Goal: Task Accomplishment & Management: Use online tool/utility

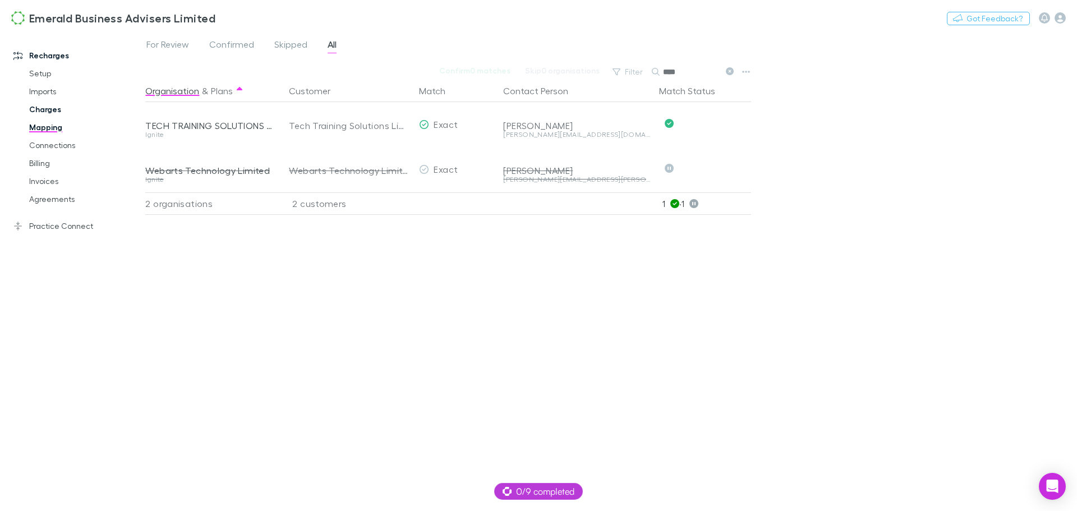
click at [44, 108] on link "Charges" at bounding box center [85, 109] width 134 height 18
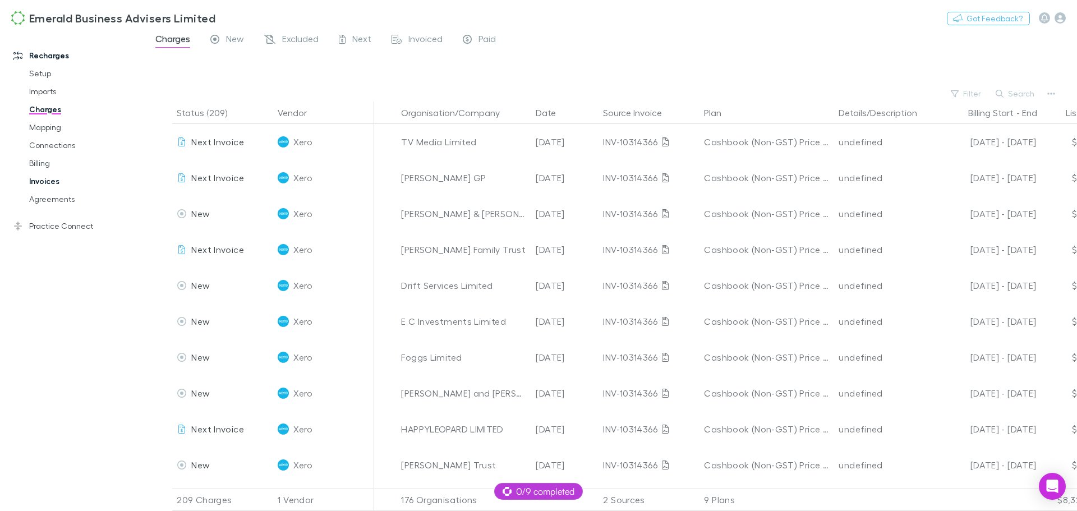
click at [50, 180] on link "Invoices" at bounding box center [85, 181] width 134 height 18
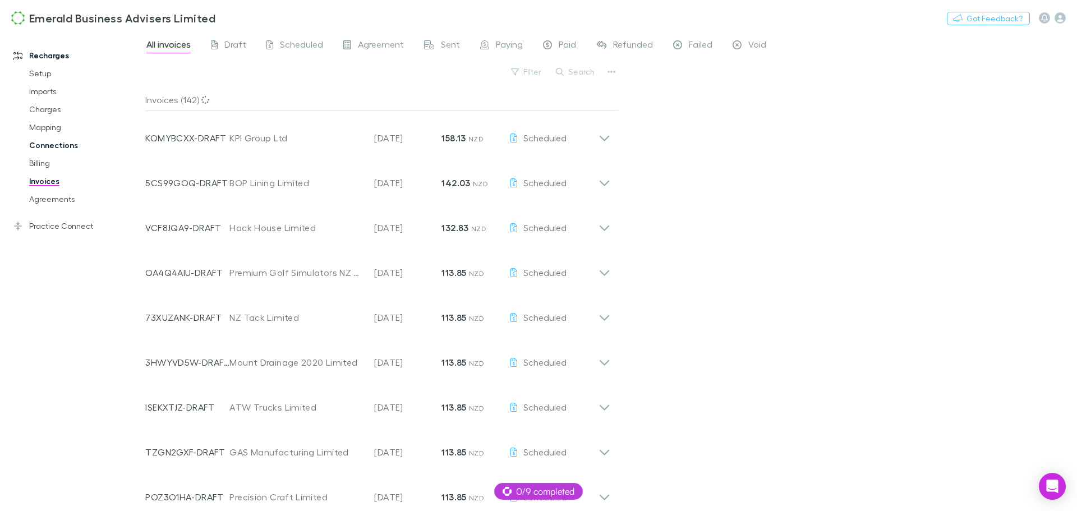
click at [48, 148] on link "Connections" at bounding box center [85, 145] width 134 height 18
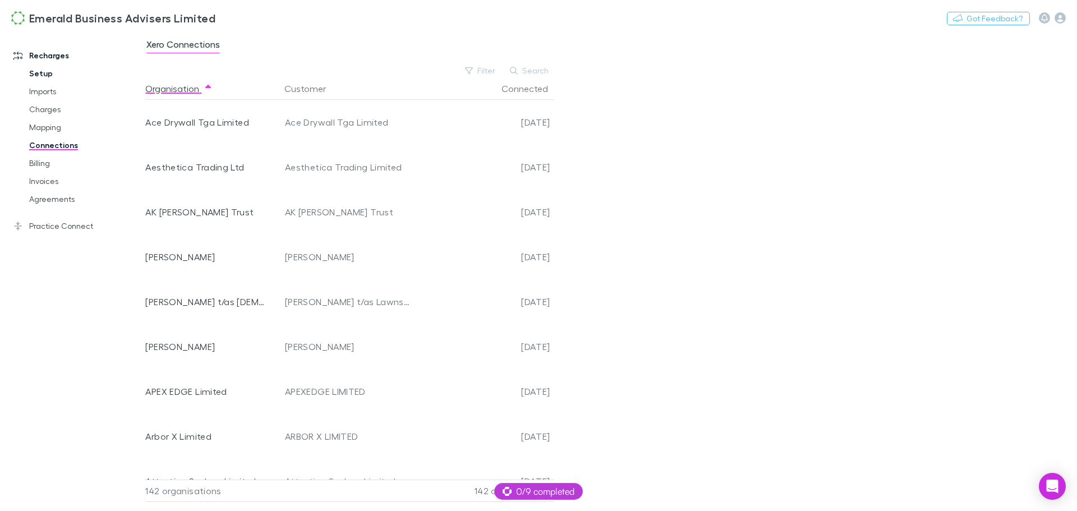
click at [40, 72] on link "Setup" at bounding box center [85, 74] width 134 height 18
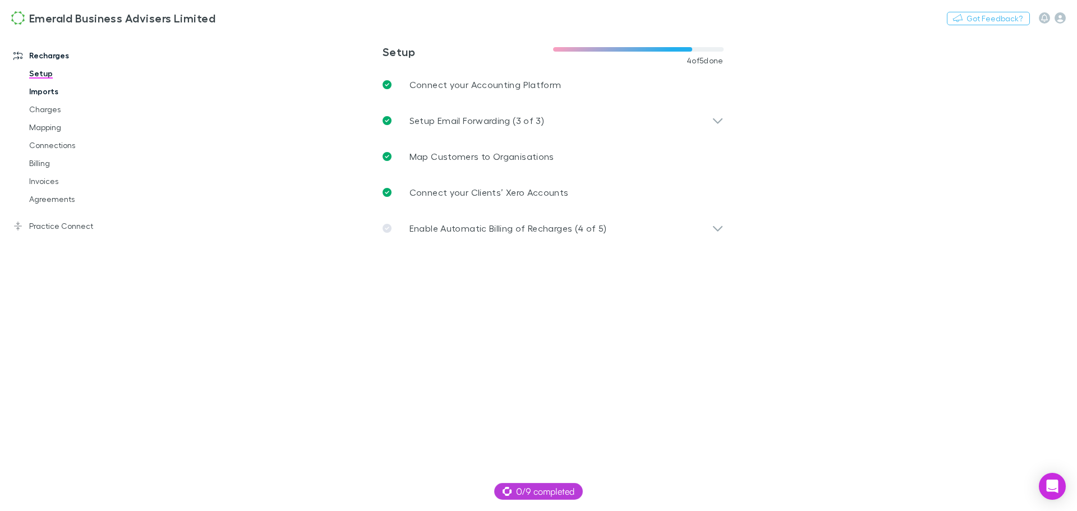
click at [38, 88] on link "Imports" at bounding box center [85, 91] width 134 height 18
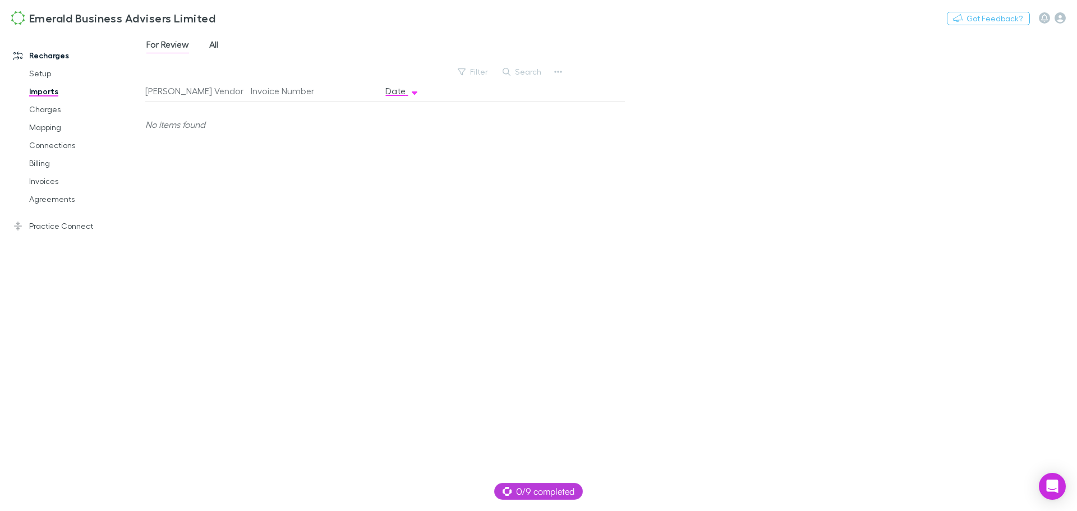
click at [216, 44] on span "All" at bounding box center [213, 46] width 9 height 15
click at [163, 43] on span "For Review" at bounding box center [167, 46] width 43 height 15
click at [17, 226] on icon at bounding box center [17, 226] width 9 height 9
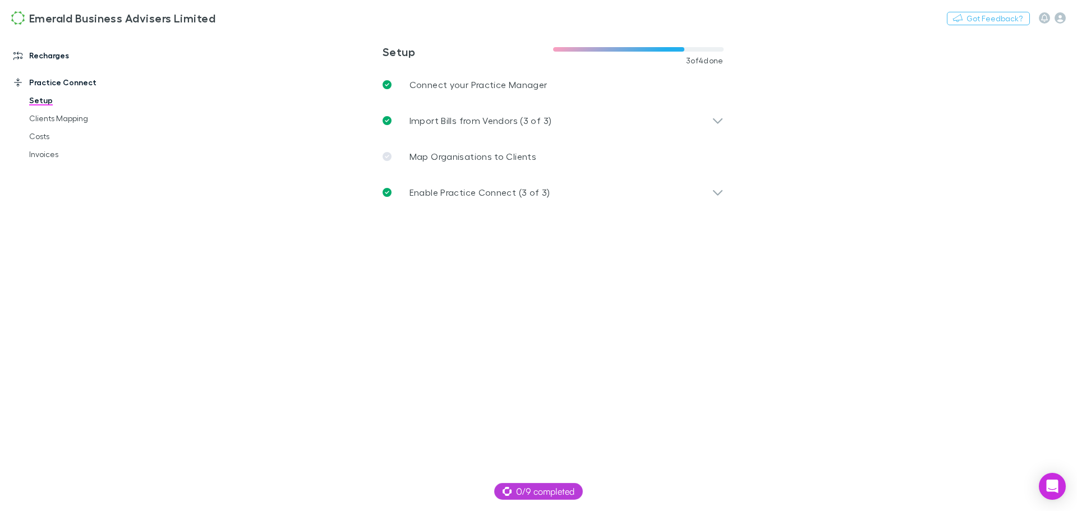
click at [15, 53] on icon at bounding box center [17, 55] width 9 height 9
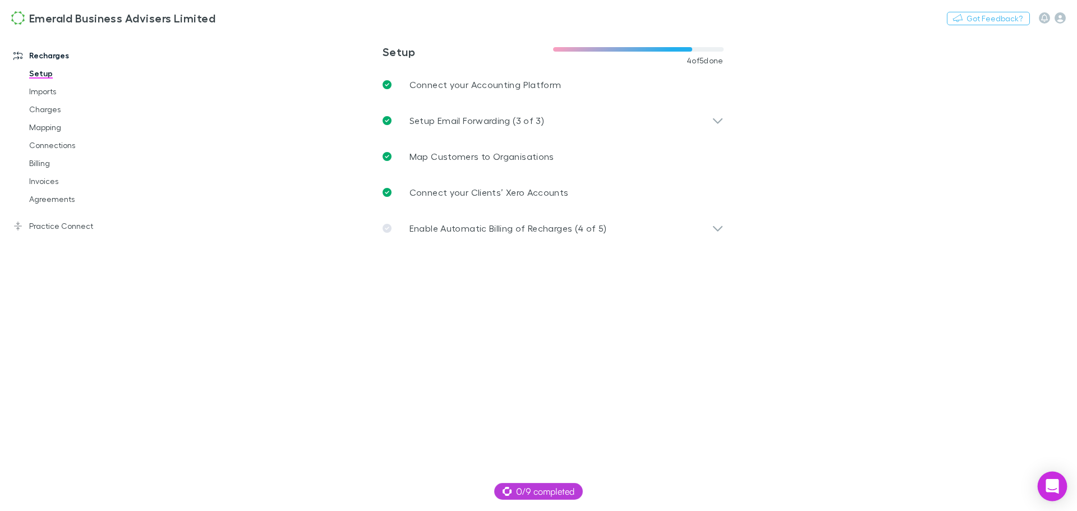
click at [1053, 489] on icon "Open Intercom Messenger" at bounding box center [1052, 486] width 13 height 15
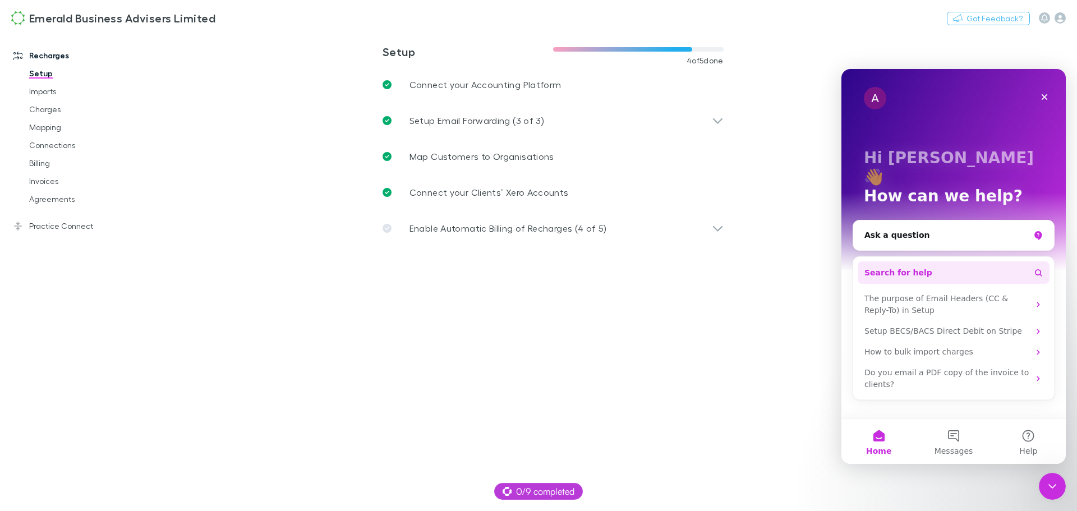
click at [938, 261] on button "Search for help" at bounding box center [954, 272] width 192 height 22
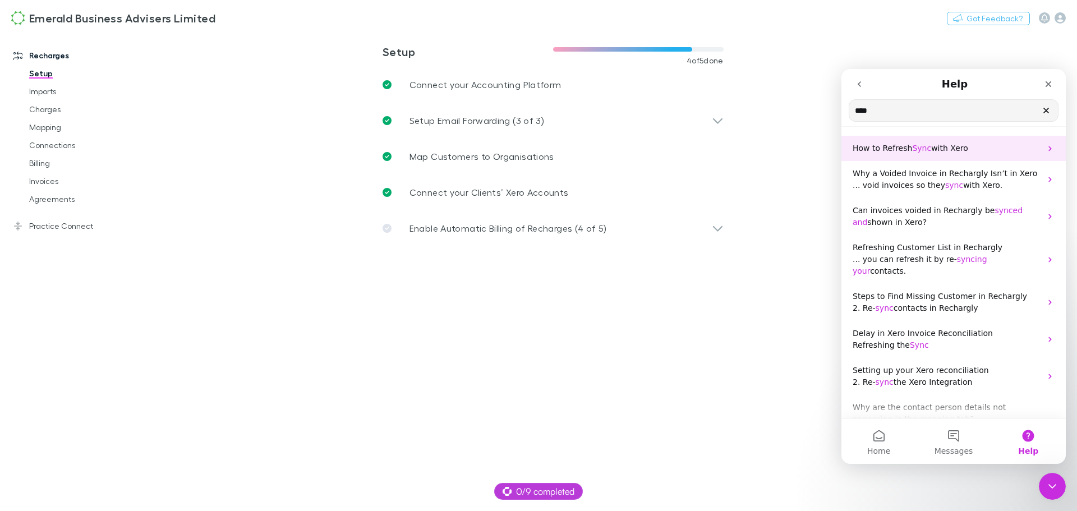
type input "****"
click at [921, 146] on span "Sync" at bounding box center [921, 148] width 19 height 9
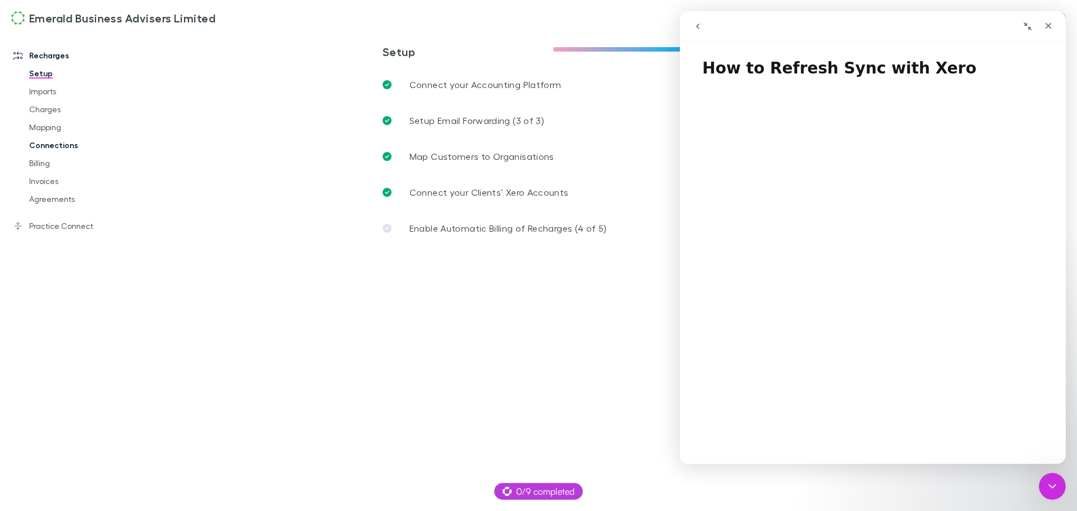
click at [45, 144] on link "Connections" at bounding box center [85, 145] width 134 height 18
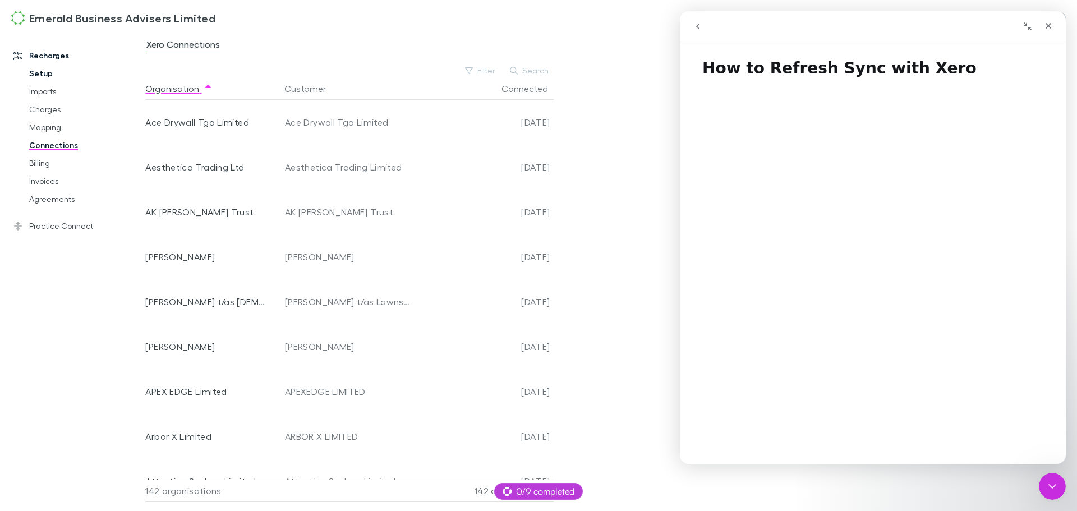
click at [36, 71] on link "Setup" at bounding box center [85, 74] width 134 height 18
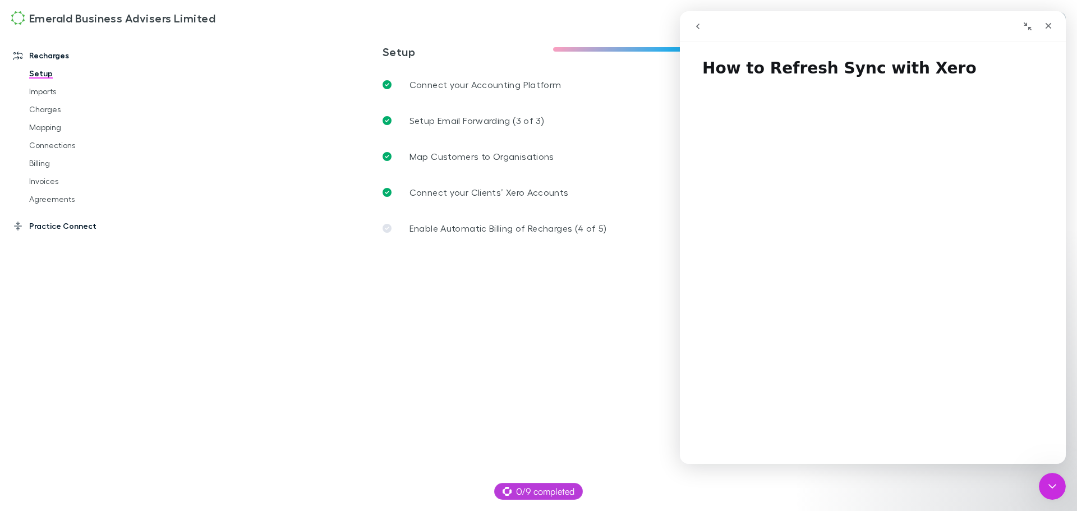
click at [16, 226] on icon at bounding box center [17, 226] width 9 height 9
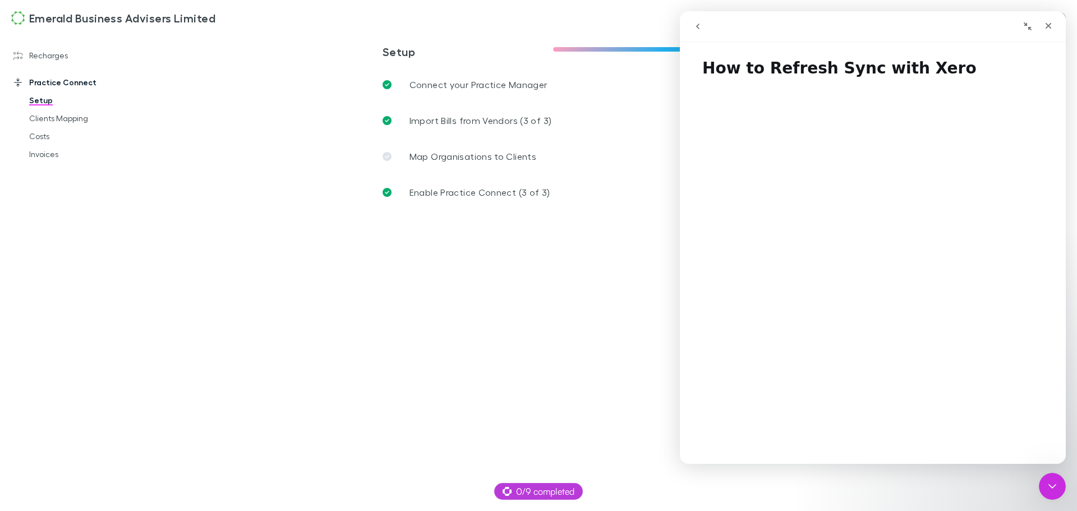
click at [14, 81] on icon at bounding box center [17, 82] width 9 height 9
click at [18, 56] on icon at bounding box center [17, 55] width 9 height 9
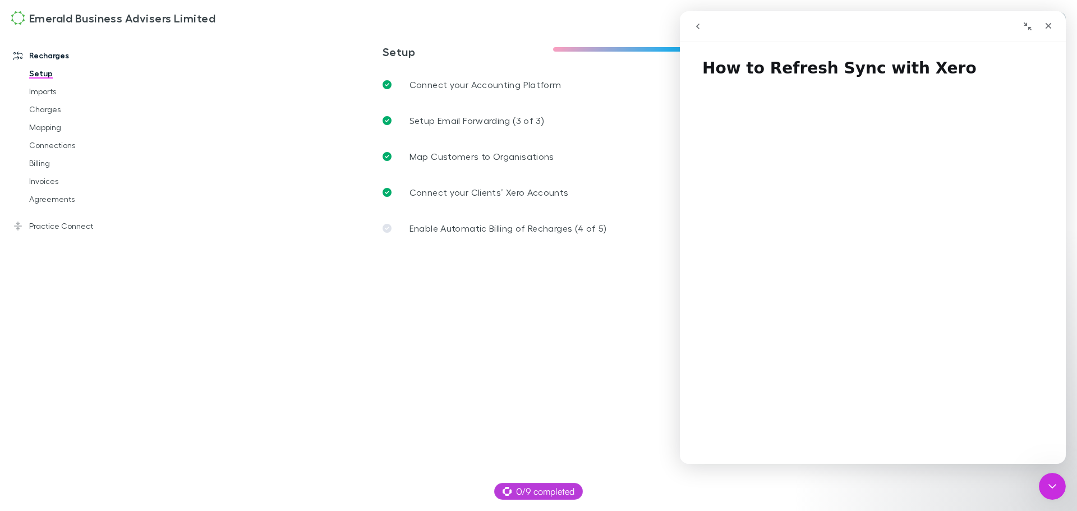
click at [21, 14] on img at bounding box center [17, 17] width 13 height 13
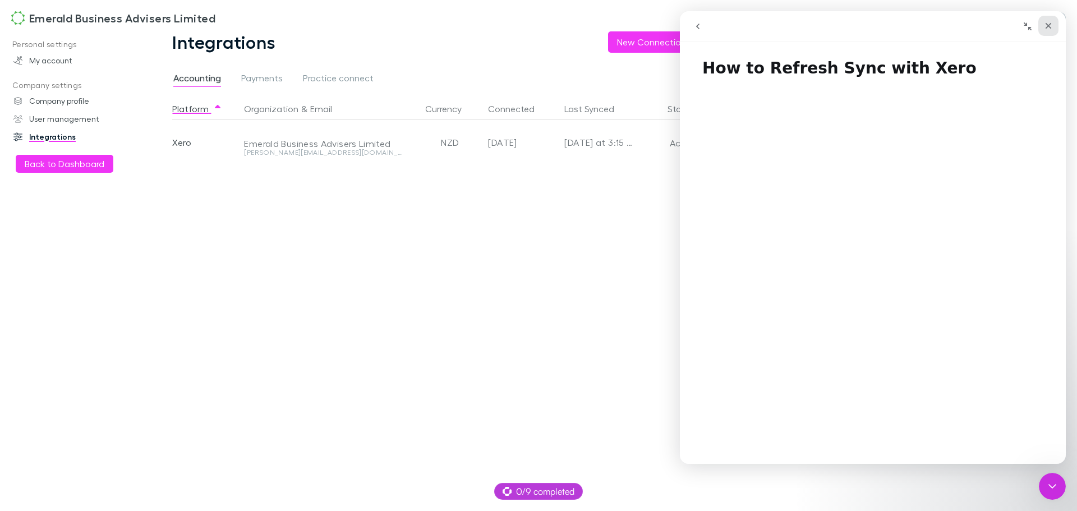
click at [1050, 26] on icon "Close" at bounding box center [1048, 25] width 9 height 9
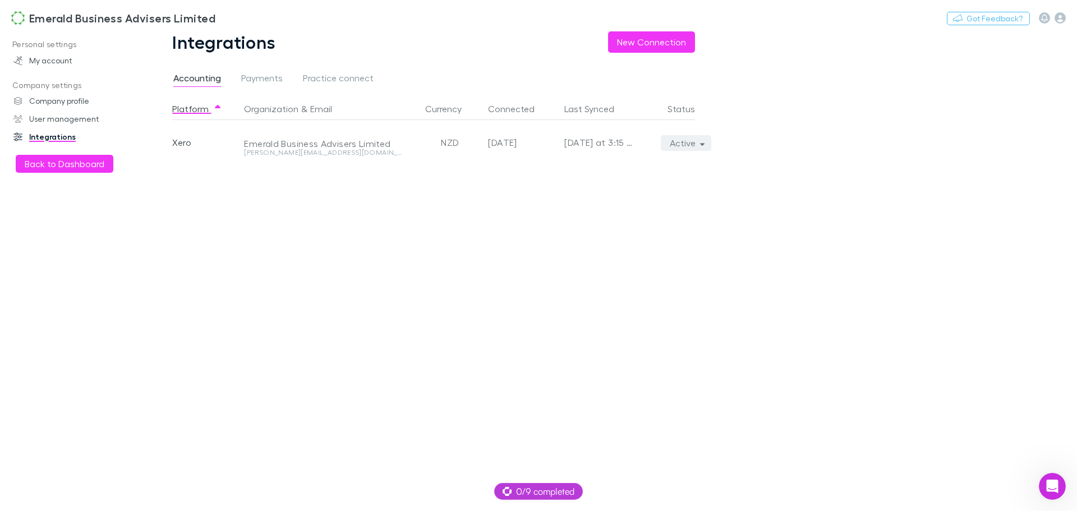
click at [704, 144] on icon "button" at bounding box center [702, 144] width 5 height 3
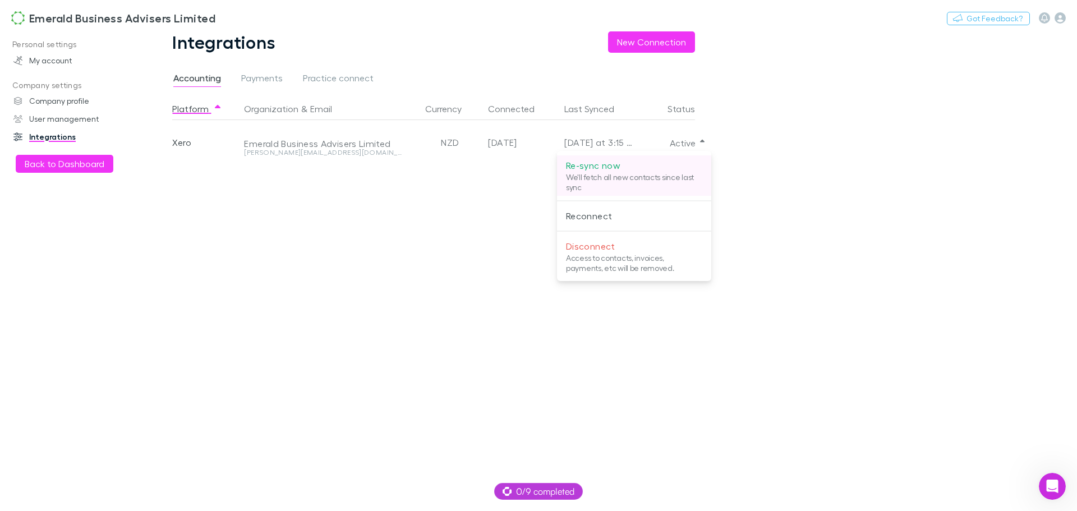
click at [584, 166] on p "Re-sync now" at bounding box center [634, 165] width 136 height 13
click at [1055, 487] on icon "Open Intercom Messenger" at bounding box center [1051, 485] width 19 height 19
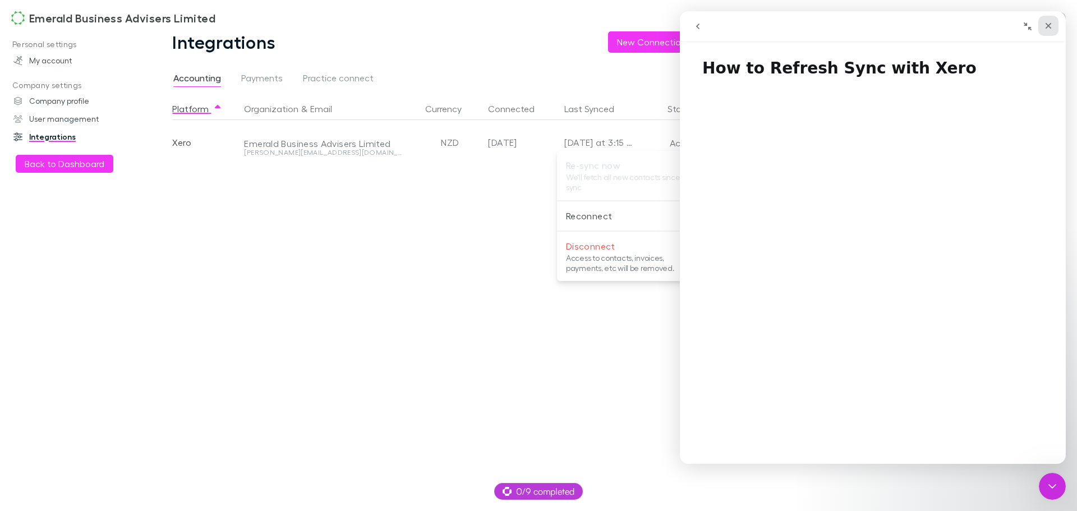
drag, startPoint x: 1047, startPoint y: 22, endPoint x: 1728, endPoint y: 33, distance: 680.7
click at [1047, 22] on icon "Close" at bounding box center [1048, 25] width 9 height 9
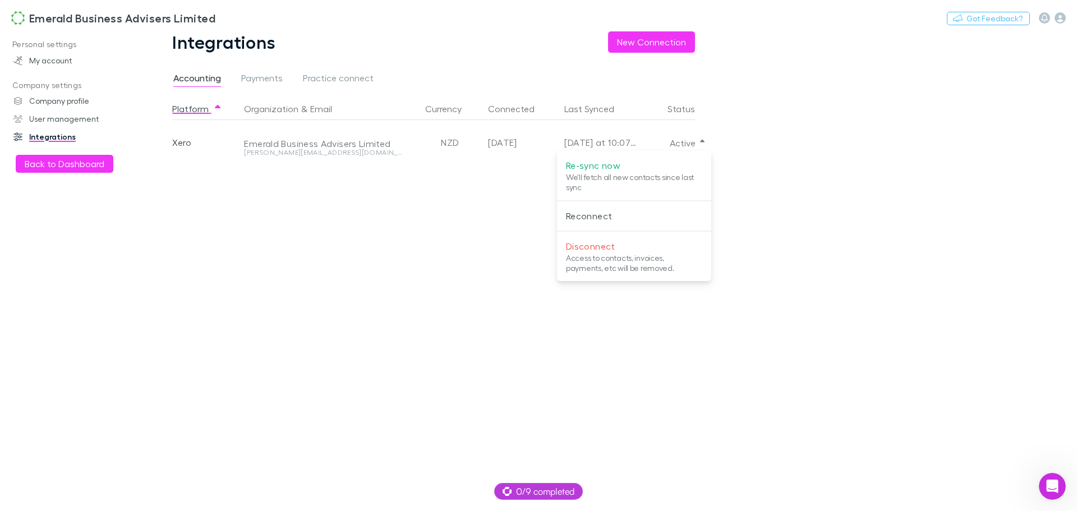
click at [67, 164] on div at bounding box center [538, 255] width 1077 height 511
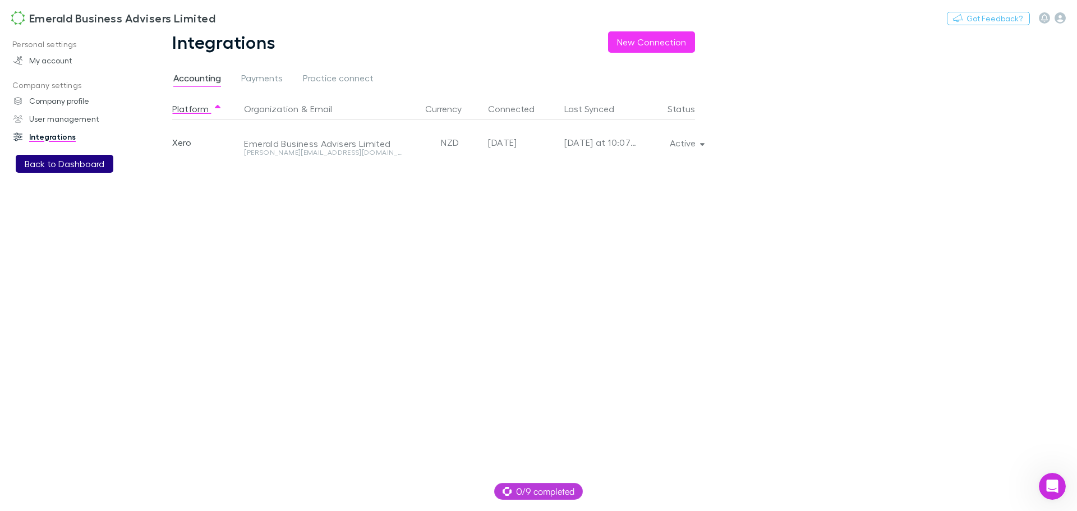
click at [66, 162] on button "Back to Dashboard" at bounding box center [65, 164] width 98 height 18
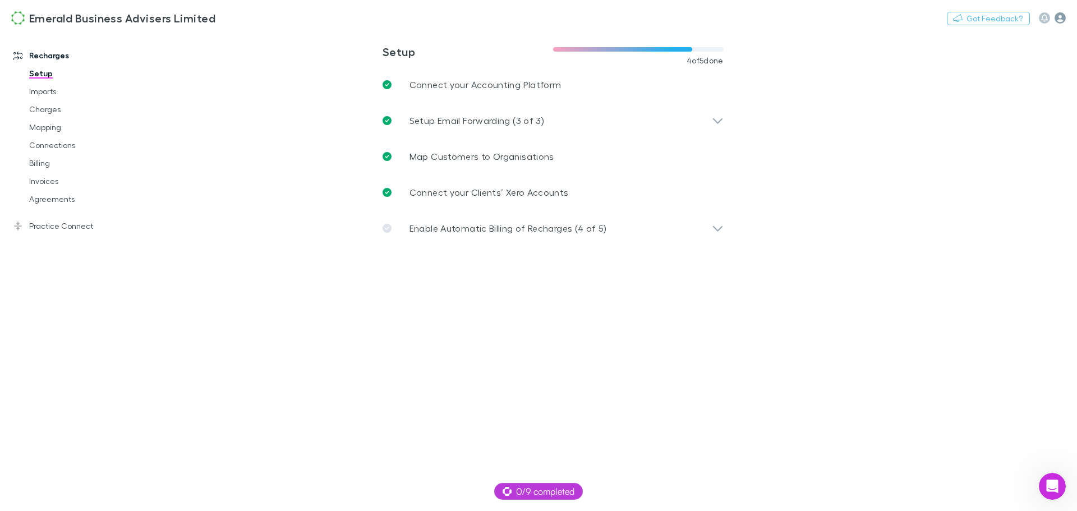
click at [1062, 16] on icon "button" at bounding box center [1060, 17] width 11 height 11
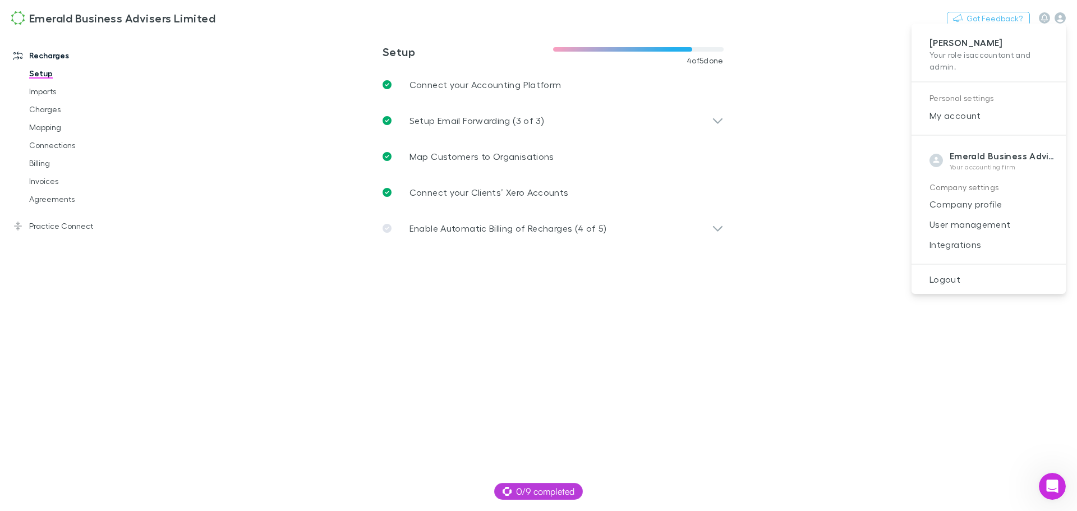
click at [843, 209] on div at bounding box center [538, 255] width 1077 height 511
